Goal: Task Accomplishment & Management: Manage account settings

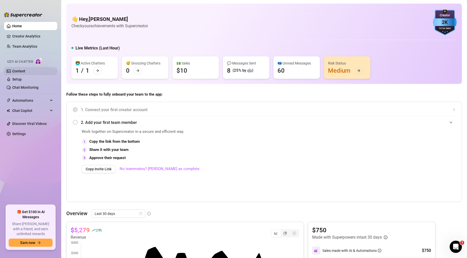
click at [22, 71] on link "Content" at bounding box center [18, 71] width 13 height 4
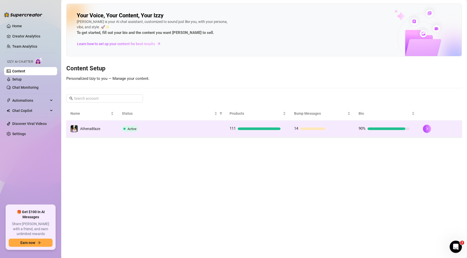
click at [184, 123] on td "Active" at bounding box center [171, 129] width 107 height 17
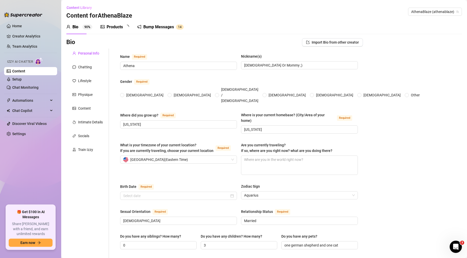
radio input "true"
type input "[DATE]"
click at [18, 24] on link "Home" at bounding box center [17, 26] width 10 height 4
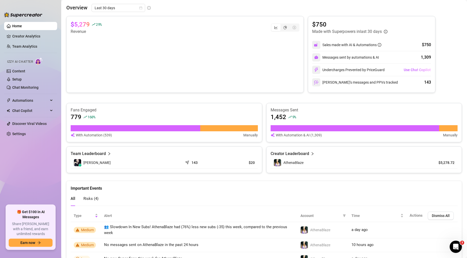
scroll to position [247, 0]
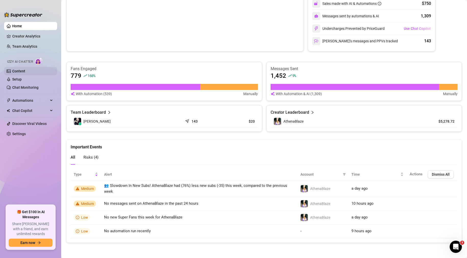
click at [18, 72] on link "Content" at bounding box center [18, 71] width 13 height 4
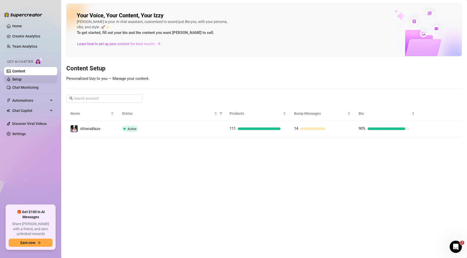
click at [17, 80] on link "Setup" at bounding box center [16, 79] width 9 height 4
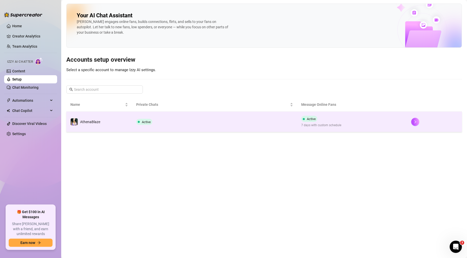
click at [245, 123] on td "Active" at bounding box center [214, 122] width 165 height 20
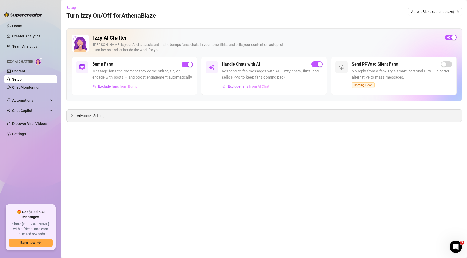
click at [77, 115] on span "Advanced Settings" at bounding box center [92, 116] width 30 height 6
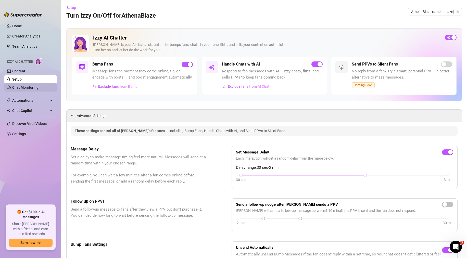
click at [30, 88] on link "Chat Monitoring" at bounding box center [25, 87] width 26 height 4
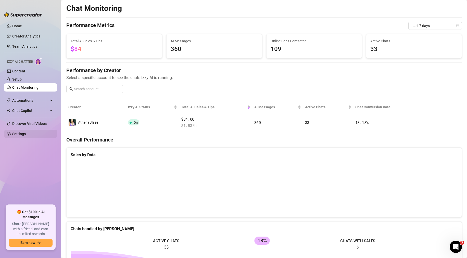
click at [20, 133] on link "Settings" at bounding box center [19, 134] width 14 height 4
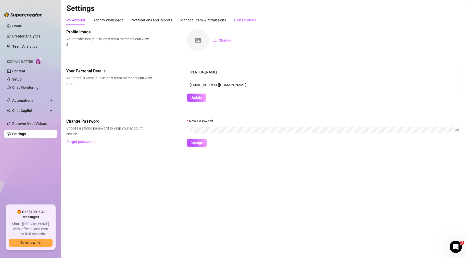
click at [252, 21] on div "Plans & Billing" at bounding box center [245, 20] width 22 height 6
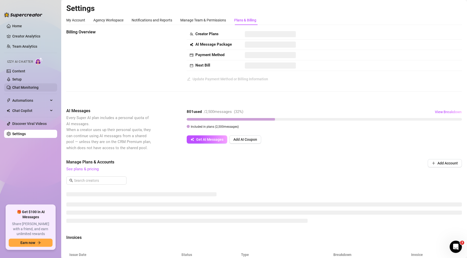
click at [31, 87] on link "Chat Monitoring" at bounding box center [25, 87] width 26 height 4
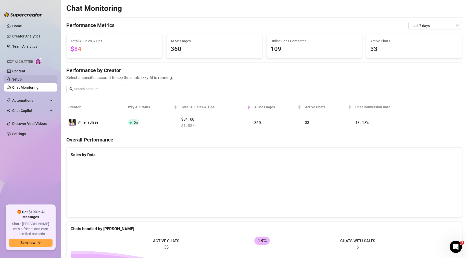
click at [21, 78] on link "Setup" at bounding box center [16, 79] width 9 height 4
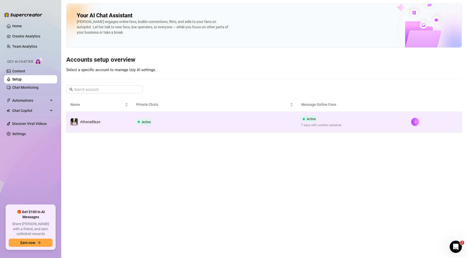
click at [195, 119] on td "Active" at bounding box center [214, 122] width 165 height 20
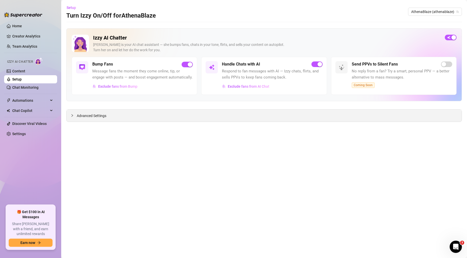
click at [72, 114] on icon "collapsed" at bounding box center [72, 115] width 3 height 3
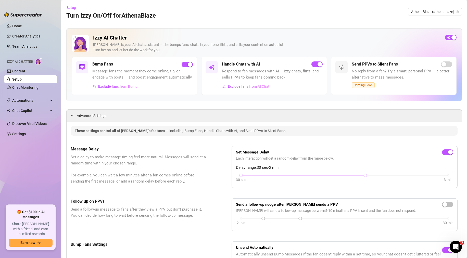
drag, startPoint x: 170, startPoint y: 213, endPoint x: 112, endPoint y: 111, distance: 117.5
